Goal: Communication & Community: Ask a question

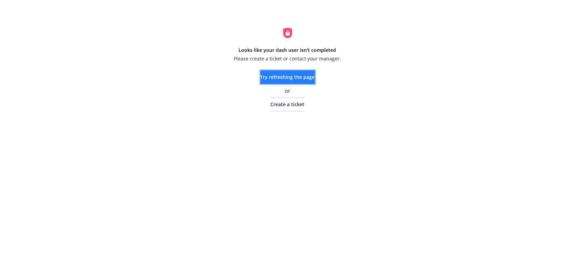
drag, startPoint x: 0, startPoint y: 0, endPoint x: 307, endPoint y: 82, distance: 317.7
click at [307, 82] on button "Try refreshing the page" at bounding box center [287, 77] width 55 height 14
